Goal: Task Accomplishment & Management: Manage account settings

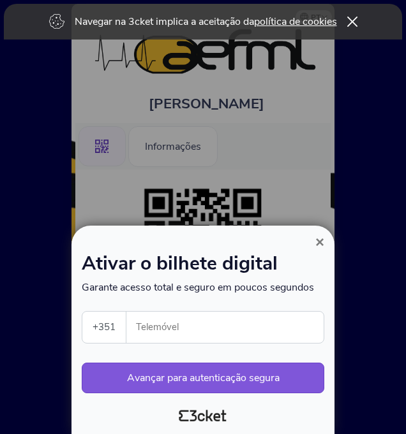
click at [280, 327] on input "Telemóvel" at bounding box center [230, 327] width 187 height 31
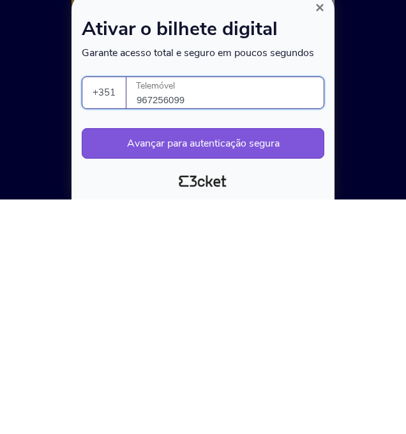
type input "967256099"
click at [292, 370] on button "Avançar para autenticação segura" at bounding box center [203, 378] width 242 height 31
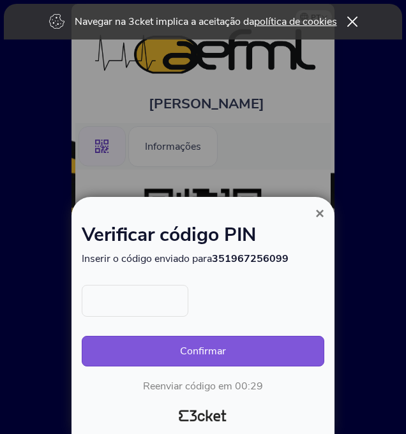
click at [185, 308] on input "text" at bounding box center [135, 301] width 107 height 32
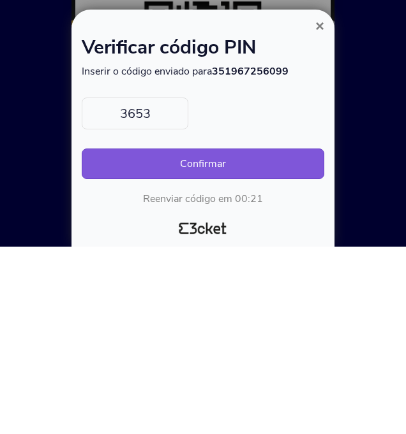
type input "3653"
click at [272, 351] on button "Confirmar" at bounding box center [203, 351] width 242 height 31
